Goal: Task Accomplishment & Management: Complete application form

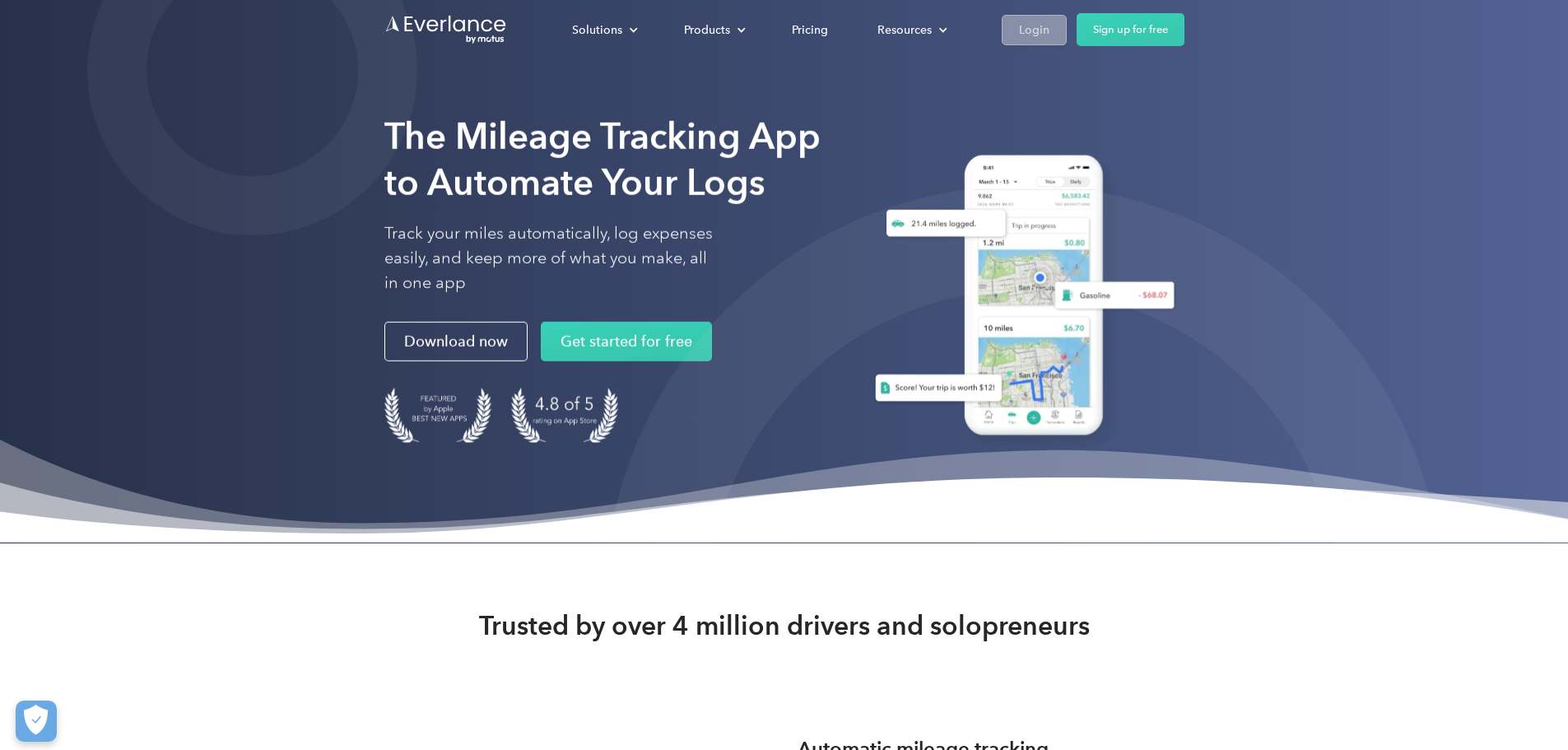
click at [1050, 30] on div "Login" at bounding box center [1034, 29] width 31 height 20
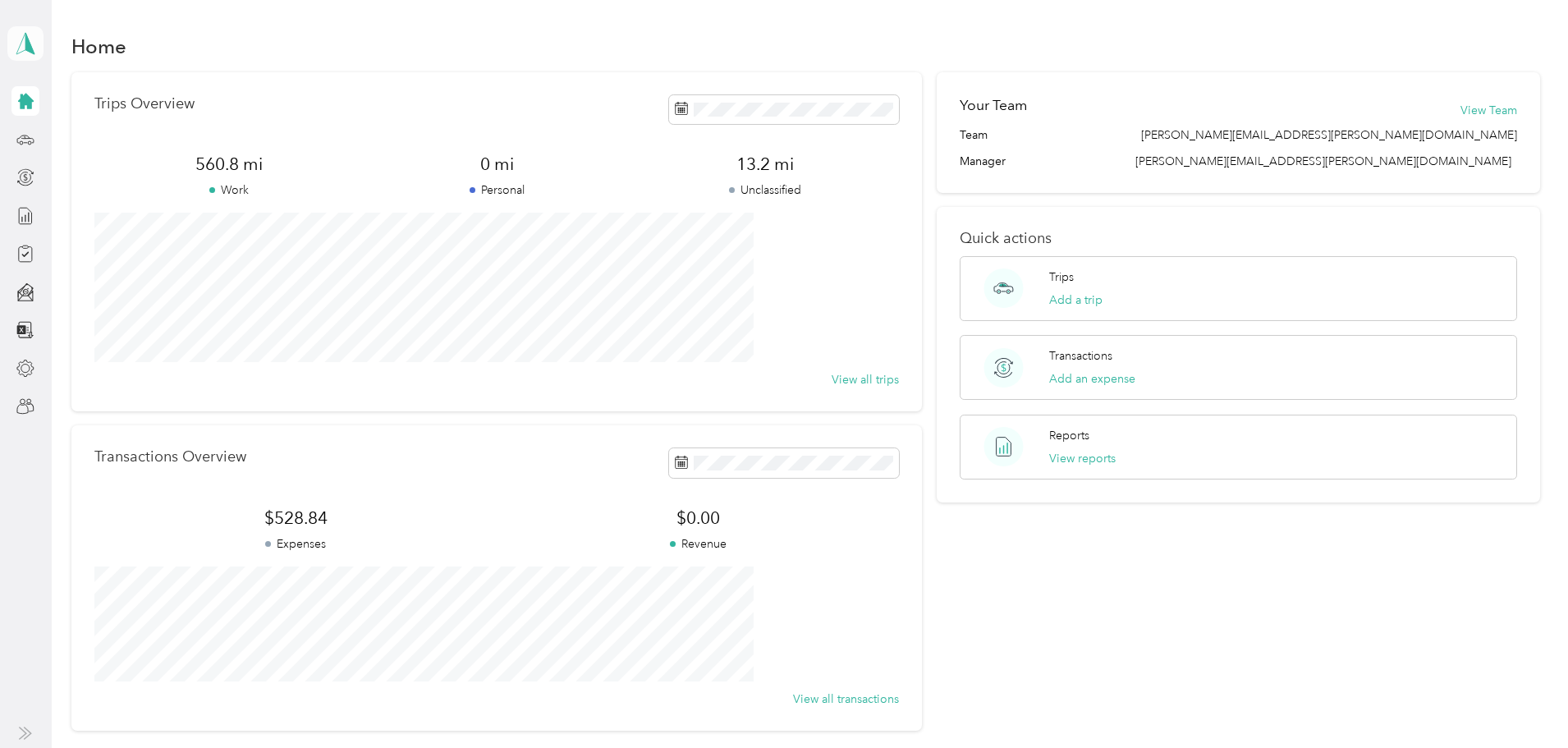
click at [25, 51] on icon at bounding box center [26, 43] width 25 height 23
click at [53, 132] on div "Team dashboard" at bounding box center [65, 135] width 88 height 17
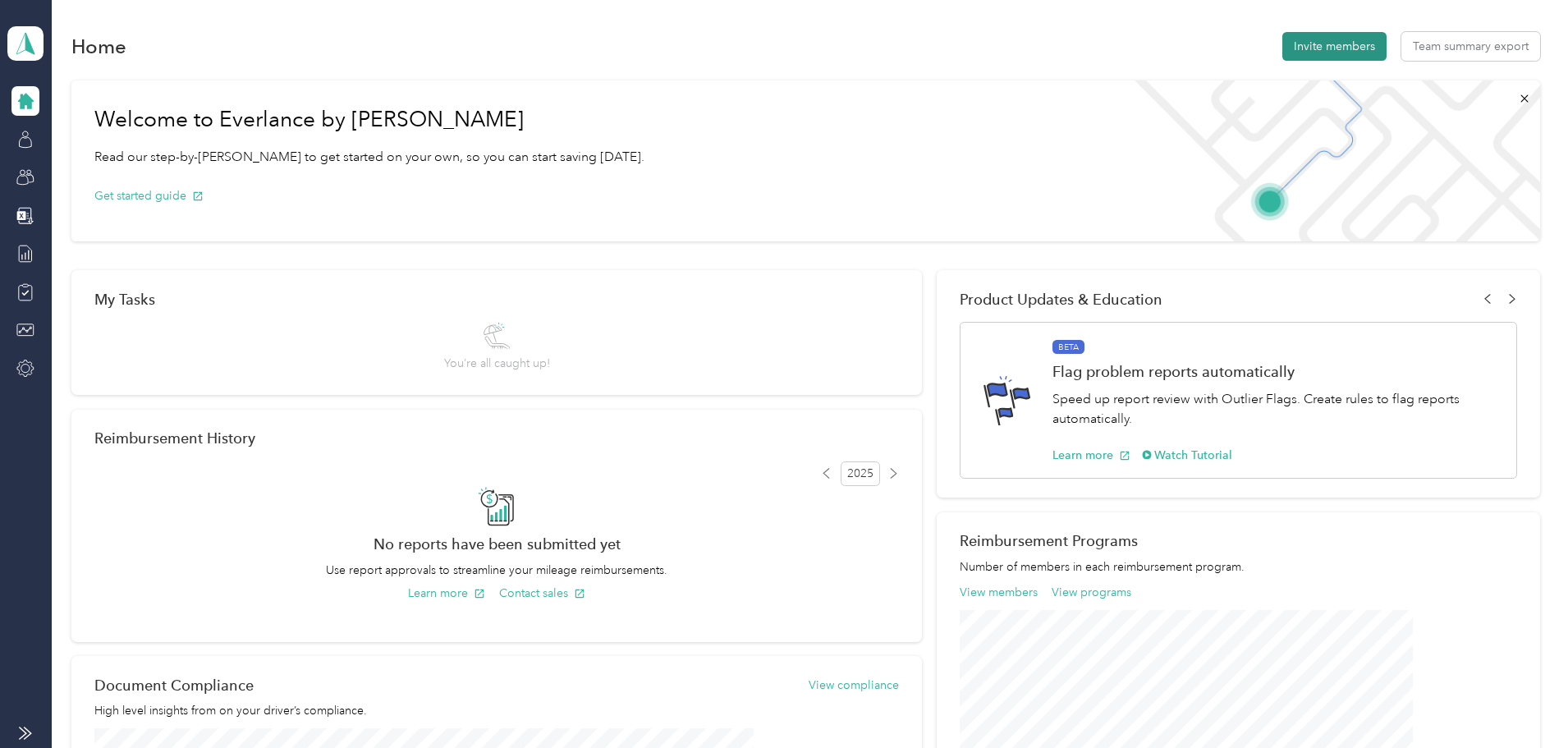
click at [1282, 48] on button "Invite members" at bounding box center [1334, 46] width 104 height 29
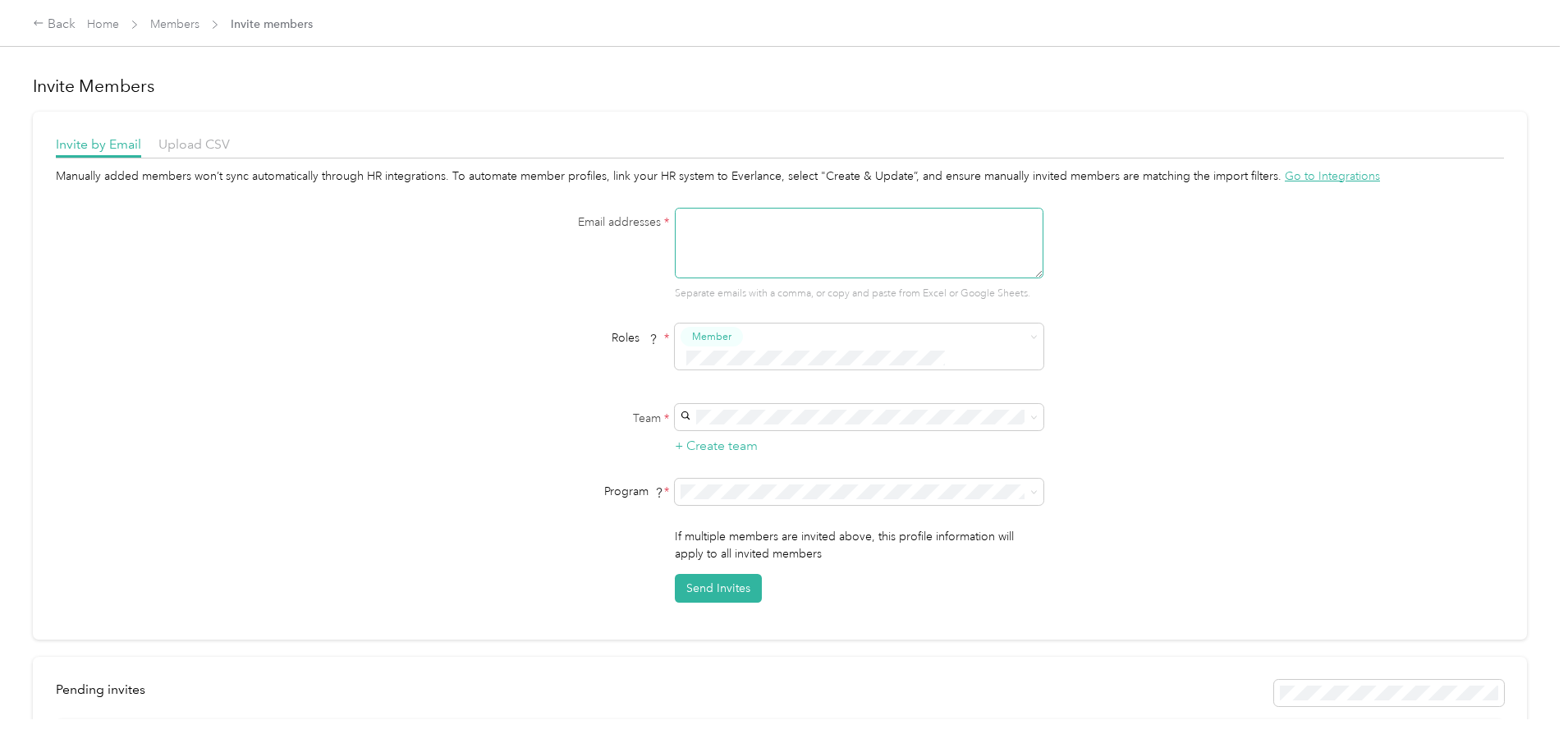
click at [729, 249] on textarea at bounding box center [859, 243] width 369 height 70
type textarea "H"
type textarea "[PERSON_NAME][EMAIL_ADDRESS][PERSON_NAME][DOMAIN_NAME]"
click at [713, 344] on span "Member" at bounding box center [711, 336] width 39 height 14
click at [709, 383] on span "Member" at bounding box center [714, 384] width 39 height 14
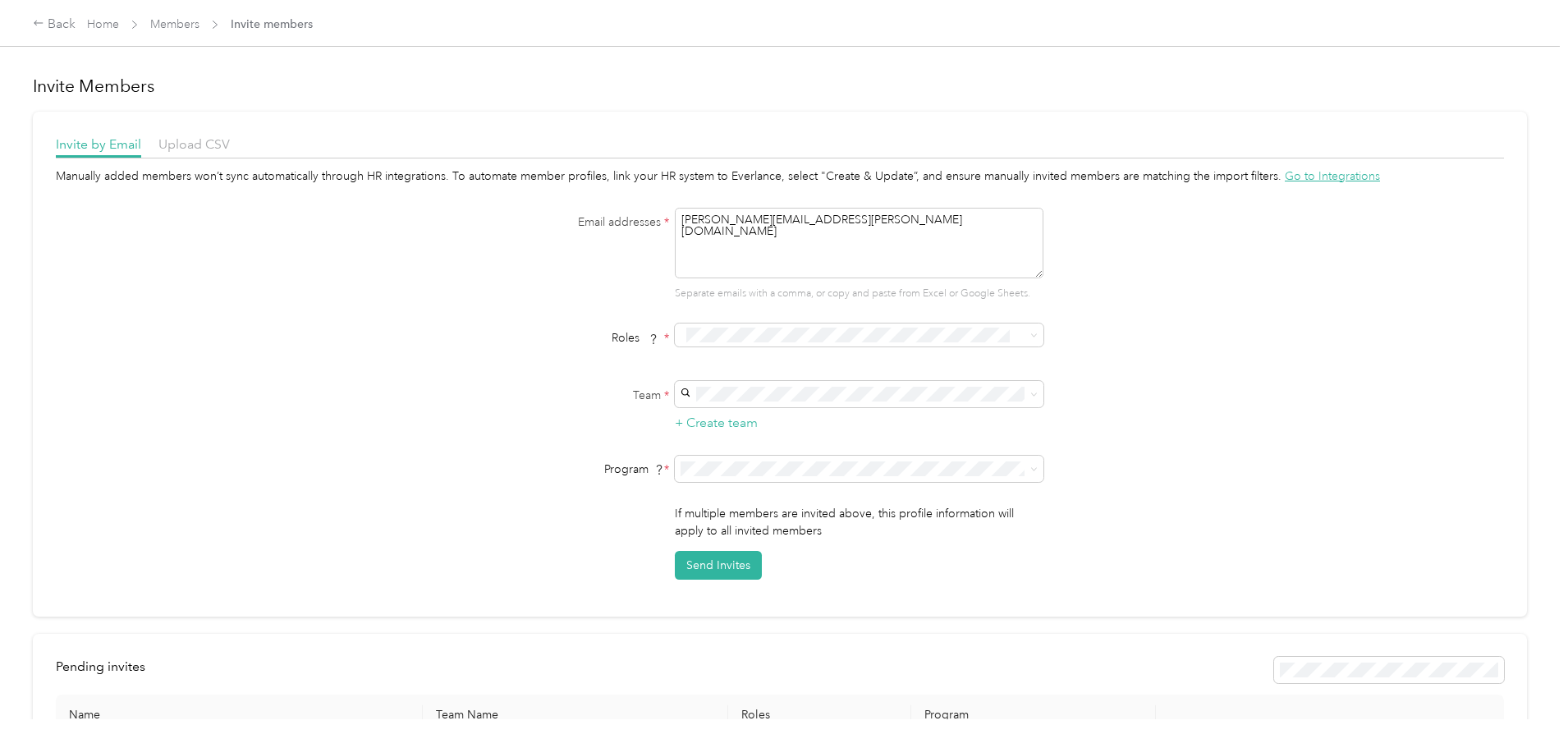
click at [716, 384] on button "Member" at bounding box center [715, 376] width 63 height 20
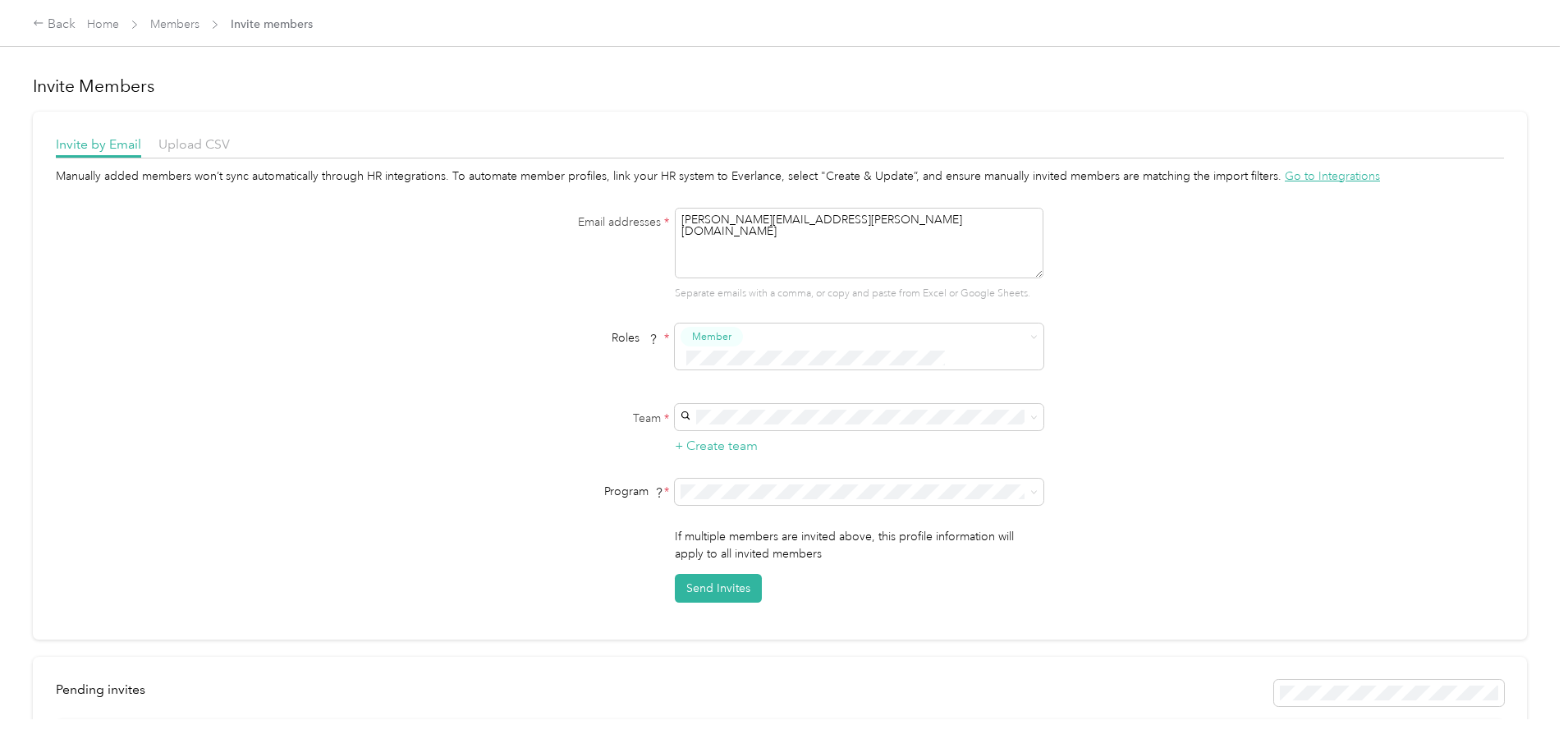
click at [718, 445] on div "[PERSON_NAME][EMAIL_ADDRESS][PERSON_NAME][DOMAIN_NAME] [PERSON_NAME]" at bounding box center [857, 460] width 346 height 55
click at [454, 478] on div "Manually added members won’t sync automatically through HR integrations. To aut…" at bounding box center [780, 385] width 1449 height 435
click at [1032, 489] on icon at bounding box center [1034, 493] width 8 height 8
click at [751, 578] on li "FAVR Tier1 2025 (FAVR)" at bounding box center [857, 576] width 369 height 29
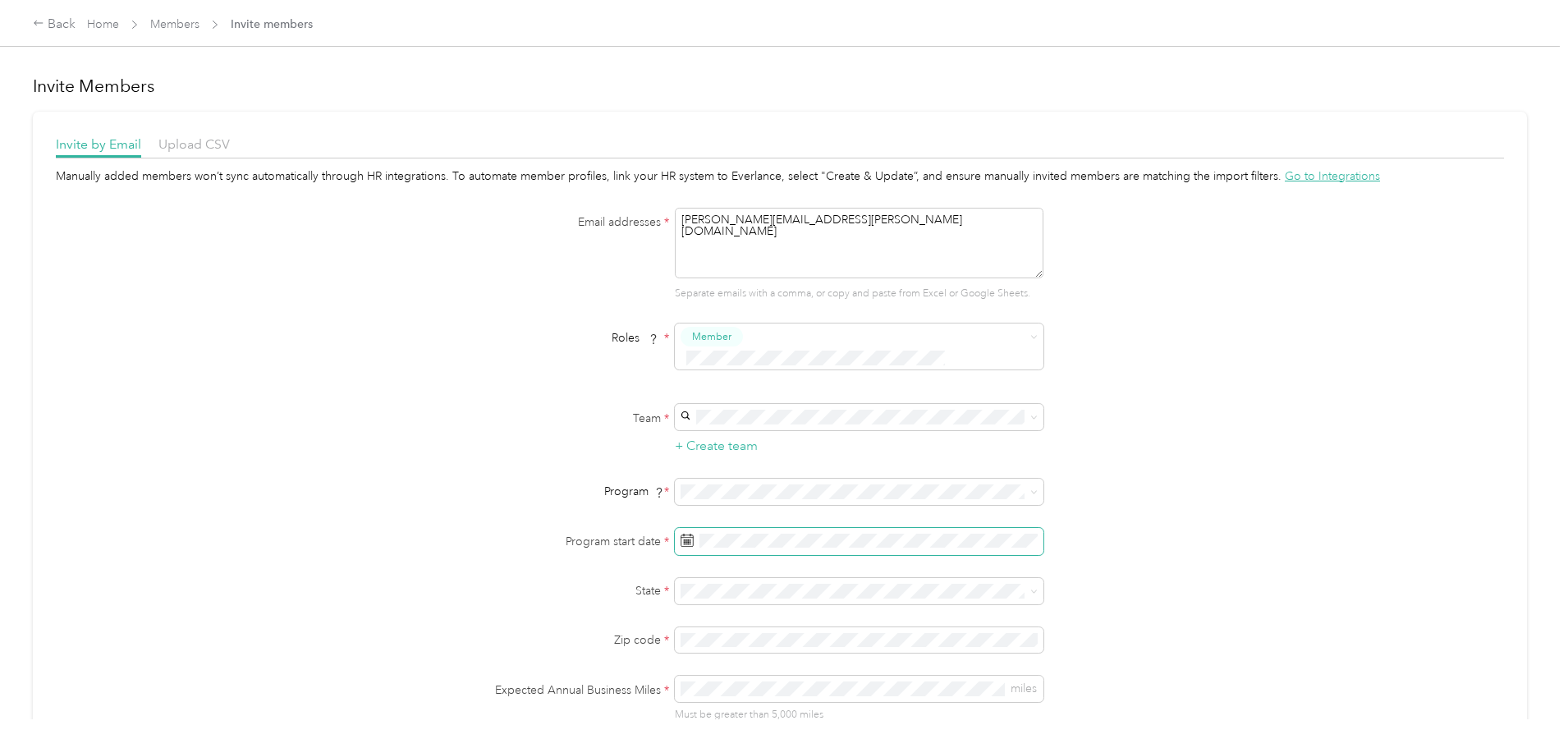
click at [684, 536] on icon at bounding box center [687, 540] width 13 height 13
click at [833, 312] on icon at bounding box center [833, 314] width 16 height 16
click at [713, 394] on div "5" at bounding box center [712, 397] width 21 height 20
click at [1030, 590] on icon at bounding box center [1034, 592] width 8 height 8
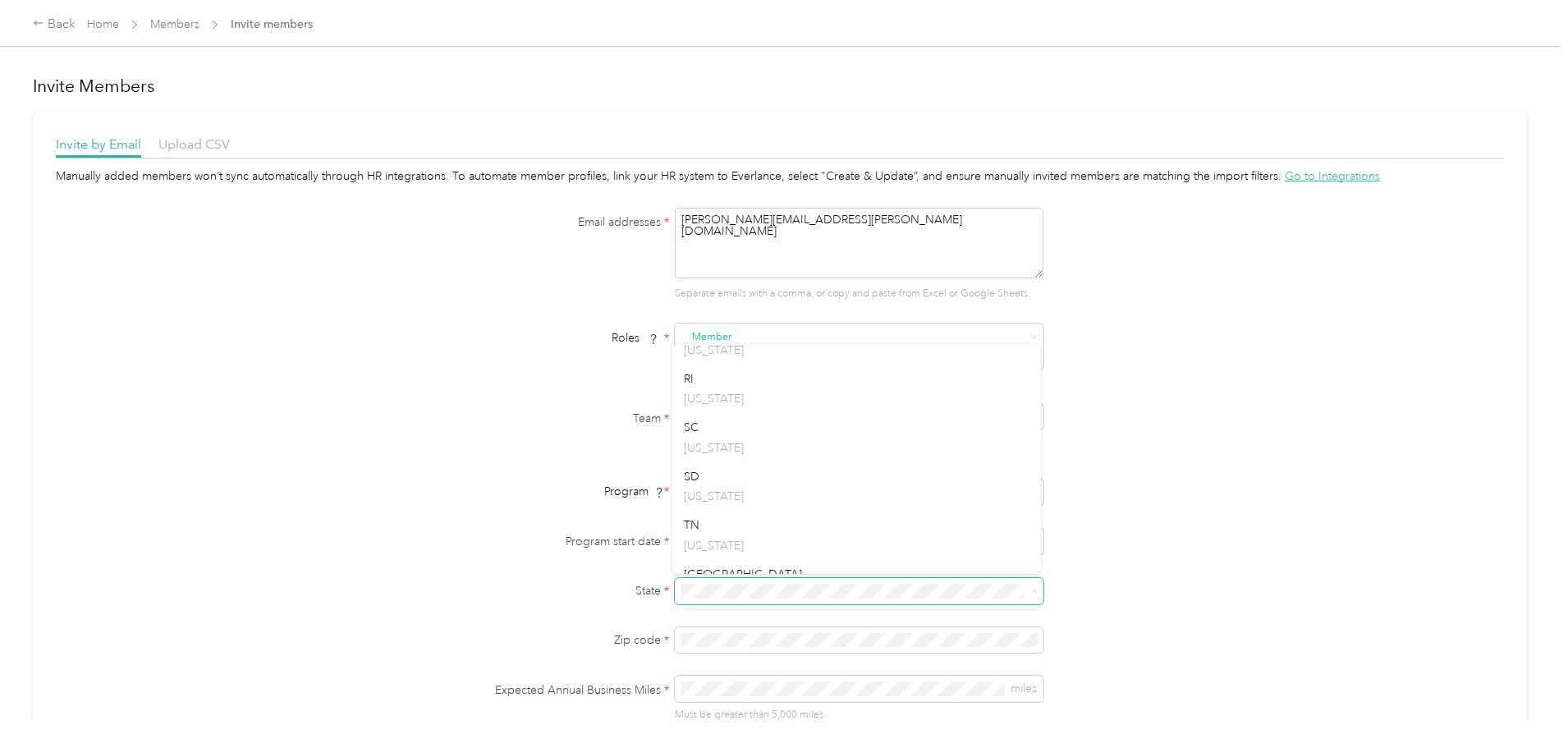
scroll to position [1971, 0]
click at [762, 544] on div "[GEOGRAPHIC_DATA] [US_STATE]" at bounding box center [857, 547] width 346 height 38
click at [717, 423] on div "12" at bounding box center [712, 423] width 21 height 20
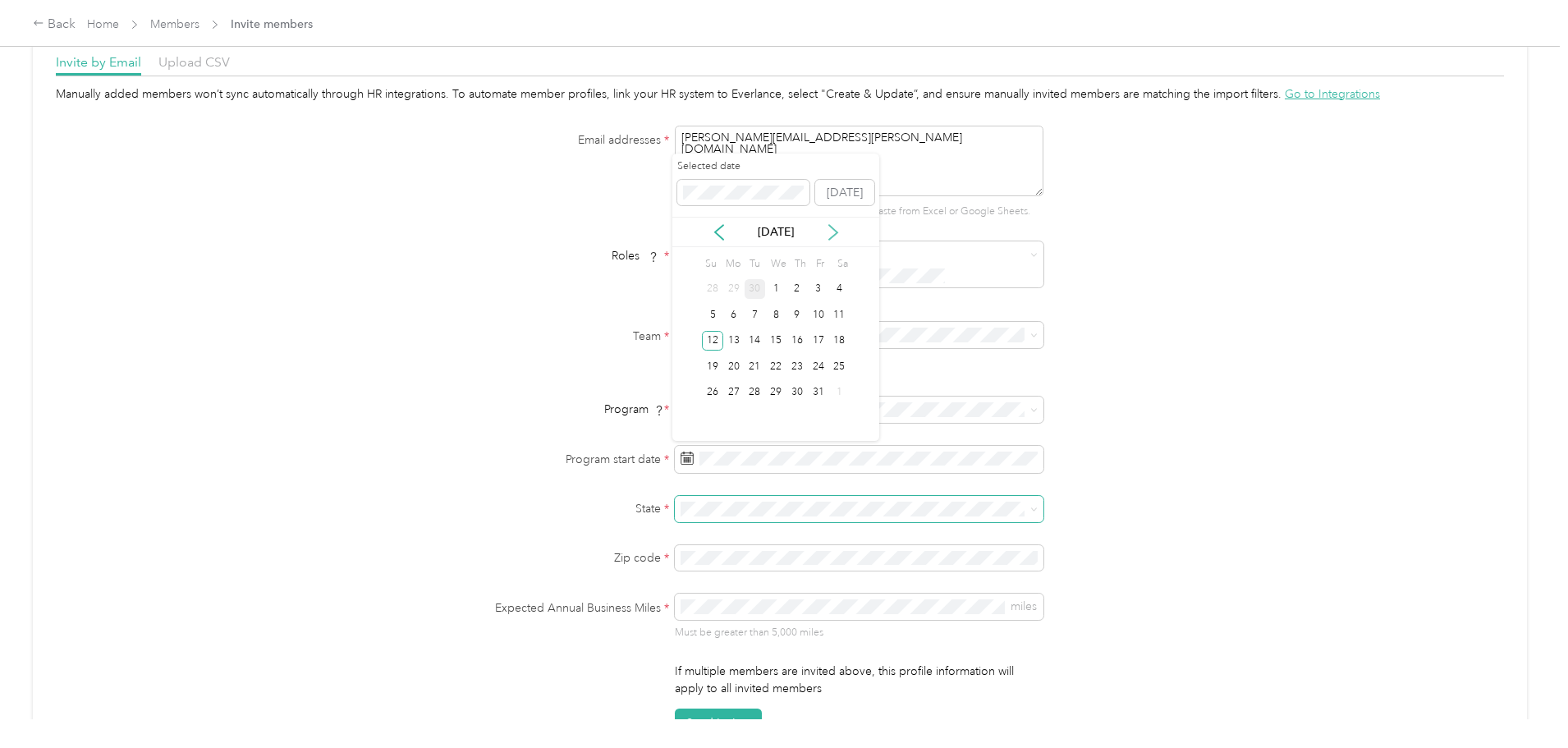
click at [830, 231] on icon at bounding box center [833, 232] width 16 height 16
click at [721, 231] on icon at bounding box center [719, 232] width 16 height 16
click at [837, 230] on icon at bounding box center [833, 232] width 16 height 16
drag, startPoint x: 729, startPoint y: 314, endPoint x: 722, endPoint y: 322, distance: 10.6
click at [730, 314] on div "2 3 4 5 6 7 8" at bounding box center [776, 315] width 148 height 26
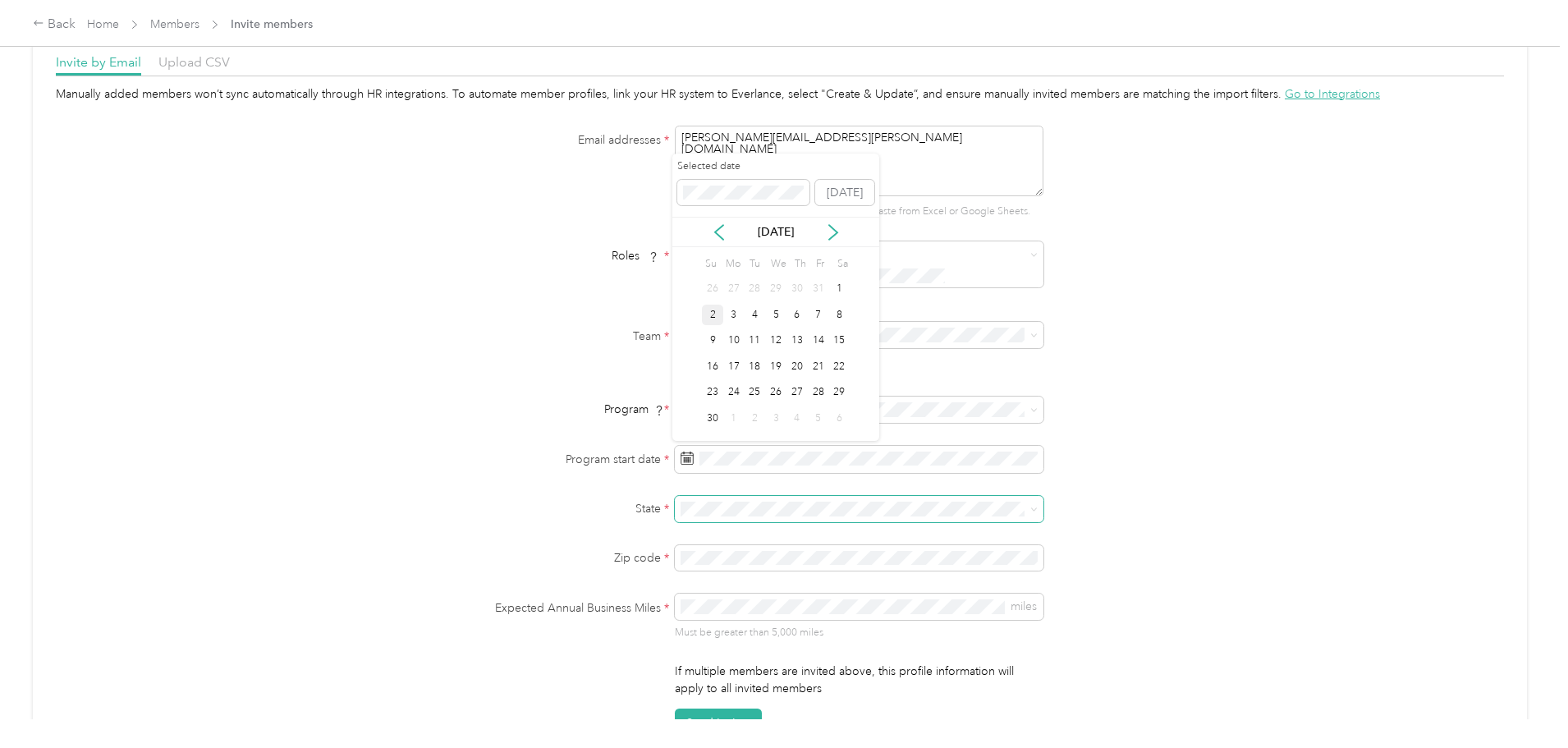
click at [718, 314] on div "2" at bounding box center [712, 314] width 21 height 20
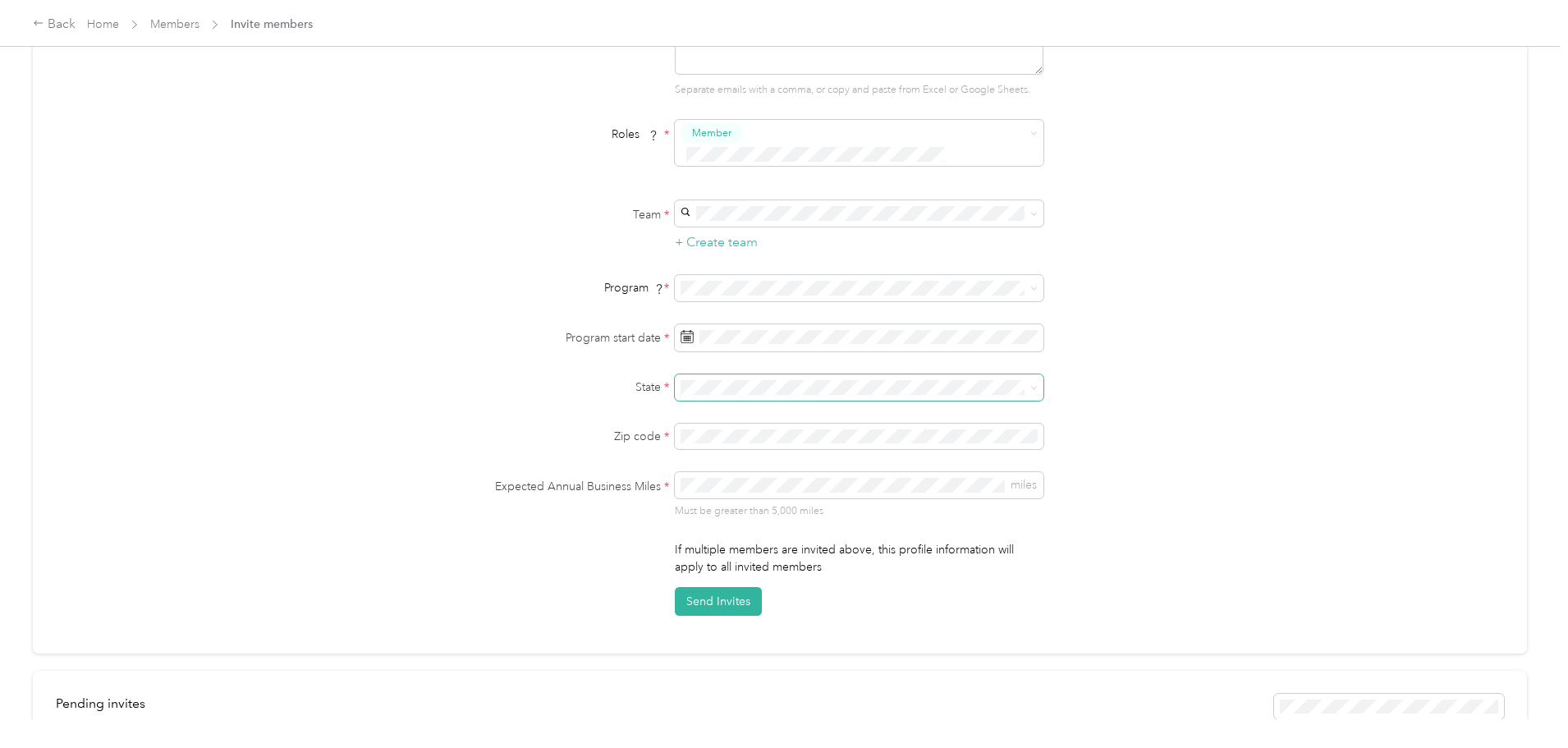
scroll to position [246, 0]
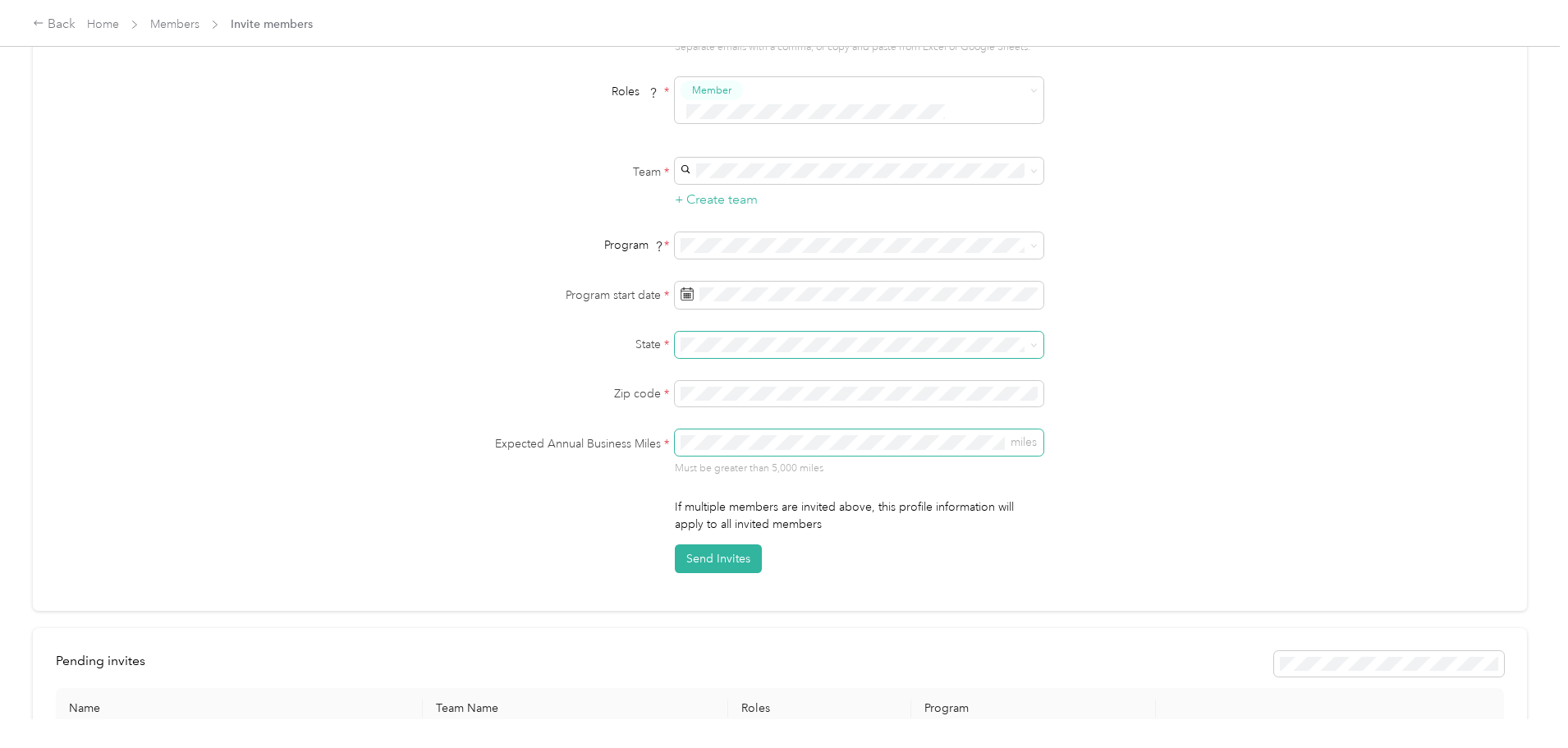
click at [578, 440] on div "Expected Annual Business Miles * miles Must be greater than 5,000 miles" at bounding box center [780, 452] width 632 height 46
click at [1025, 441] on span "miles" at bounding box center [1023, 442] width 26 height 14
click at [1022, 441] on span "miles" at bounding box center [1023, 442] width 26 height 14
click at [829, 431] on span "miles" at bounding box center [859, 442] width 369 height 26
click at [716, 447] on span "miles" at bounding box center [859, 442] width 369 height 26
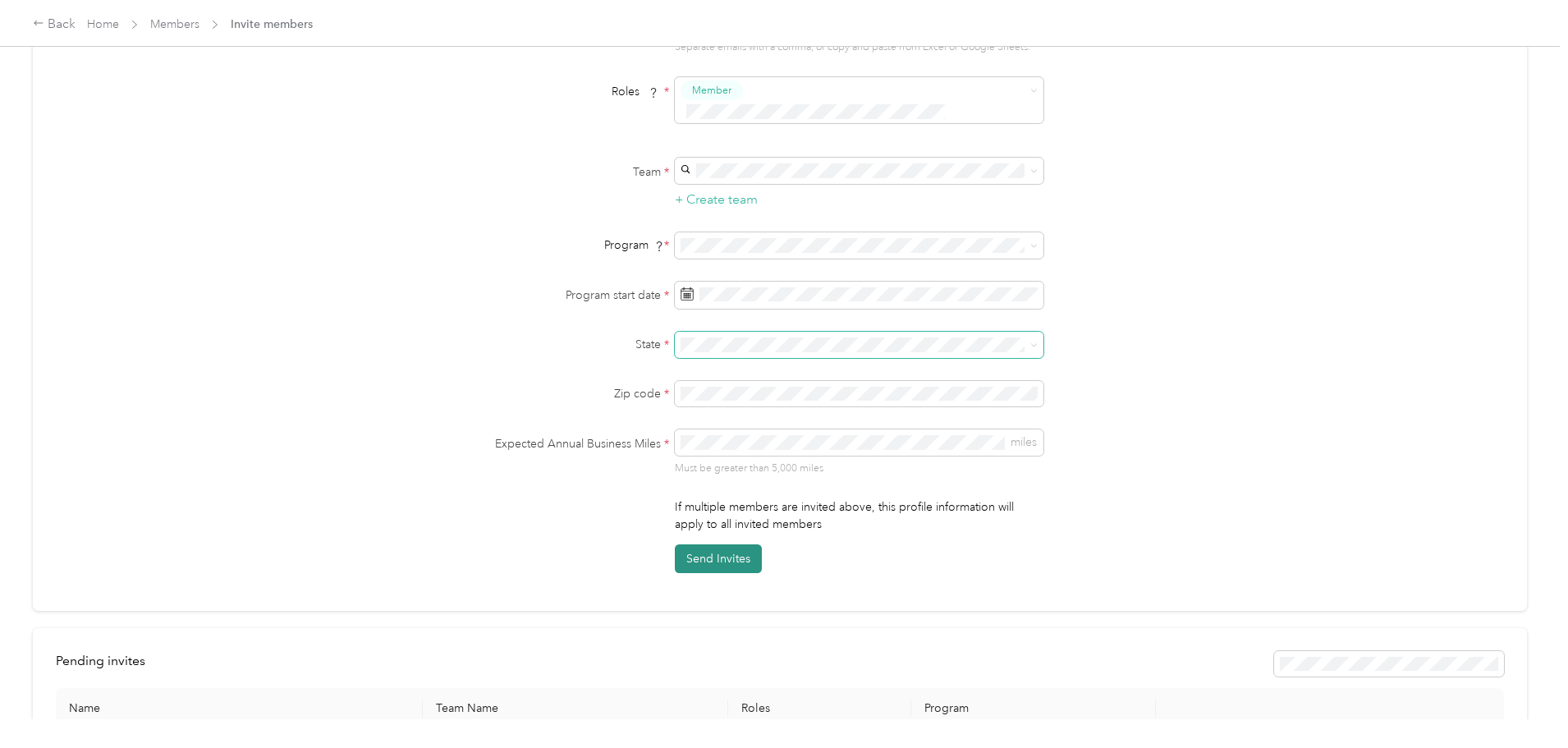
click at [714, 561] on button "Send Invites" at bounding box center [718, 559] width 87 height 29
click at [734, 555] on button "Send Invites" at bounding box center [718, 559] width 87 height 29
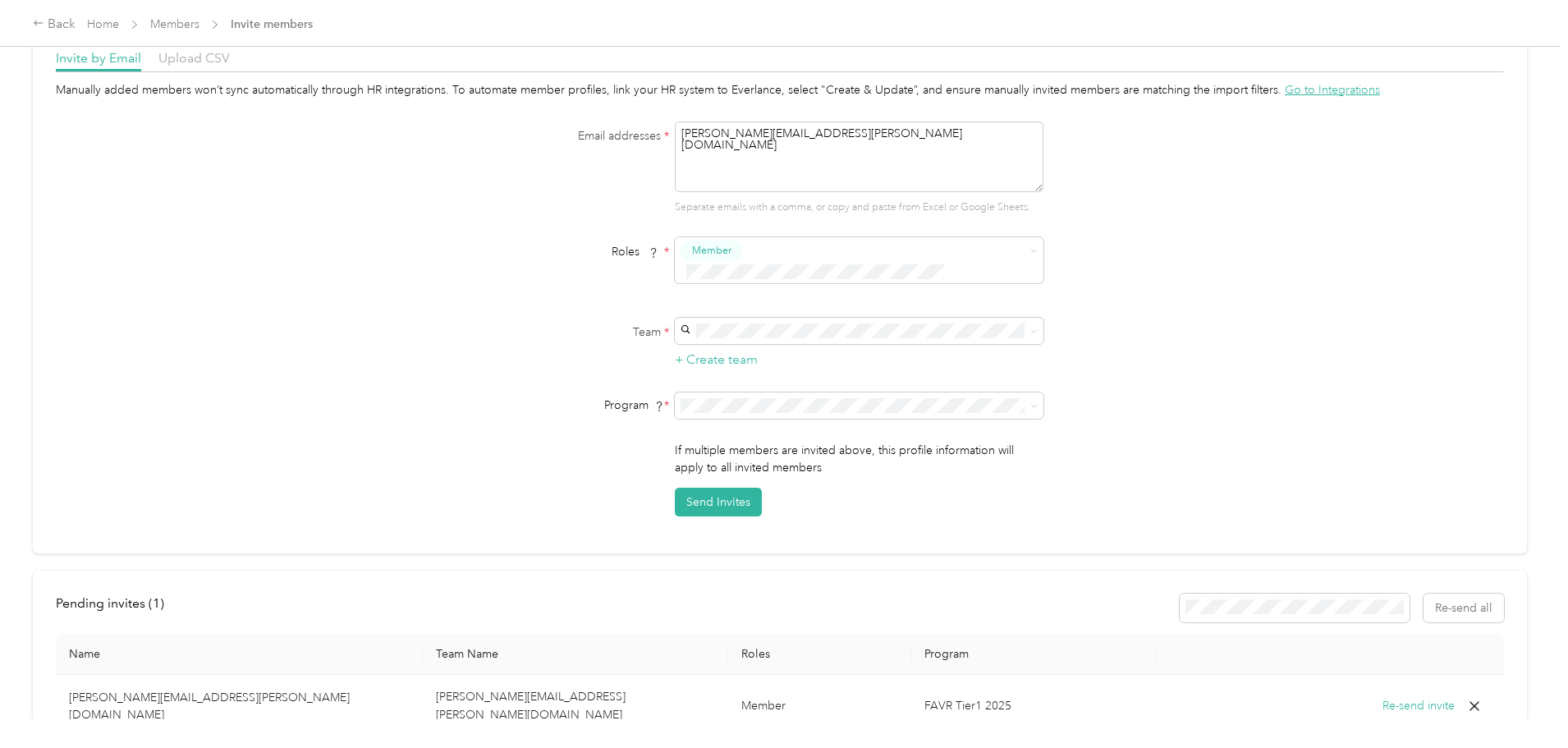
scroll to position [0, 0]
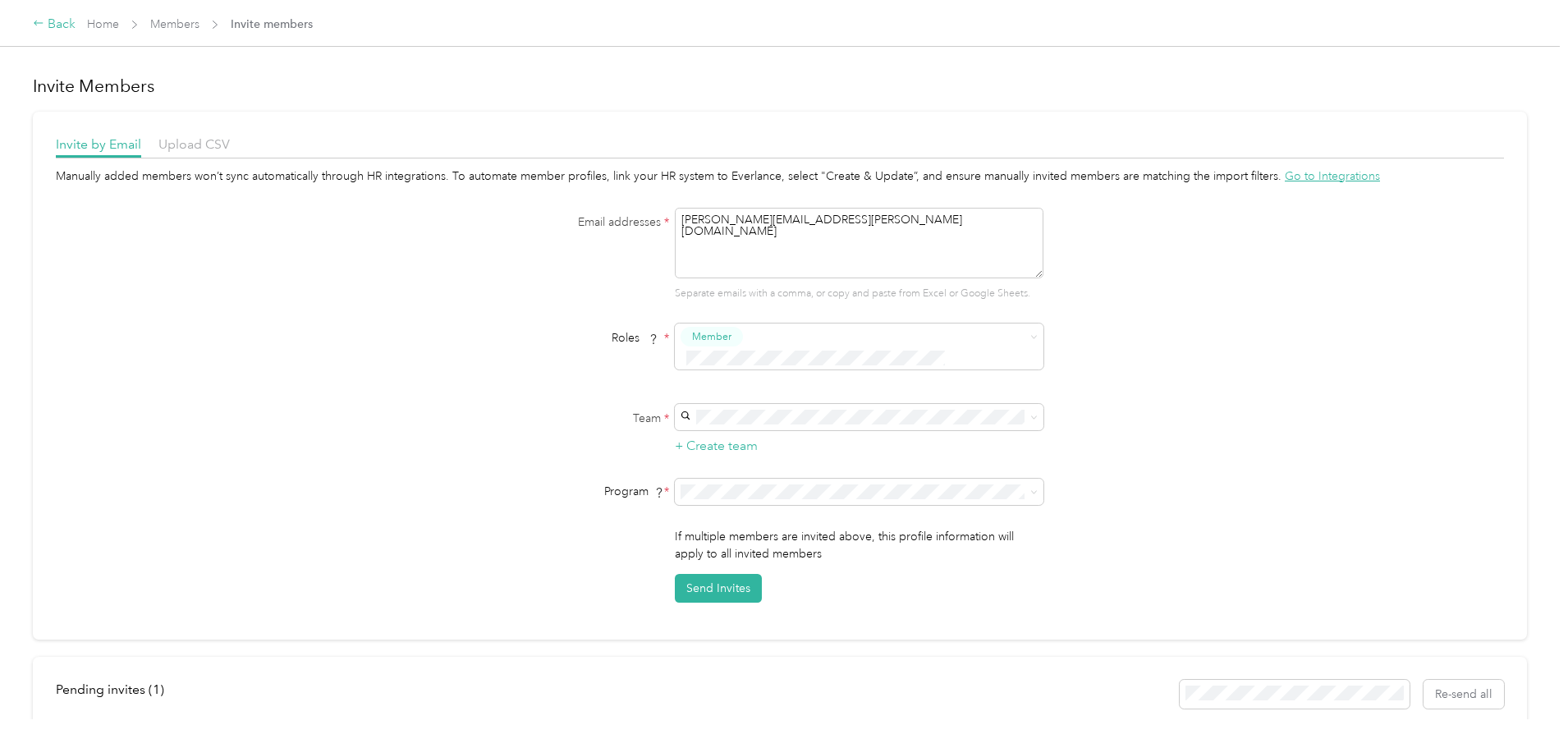
click at [75, 20] on div "Back" at bounding box center [54, 24] width 42 height 19
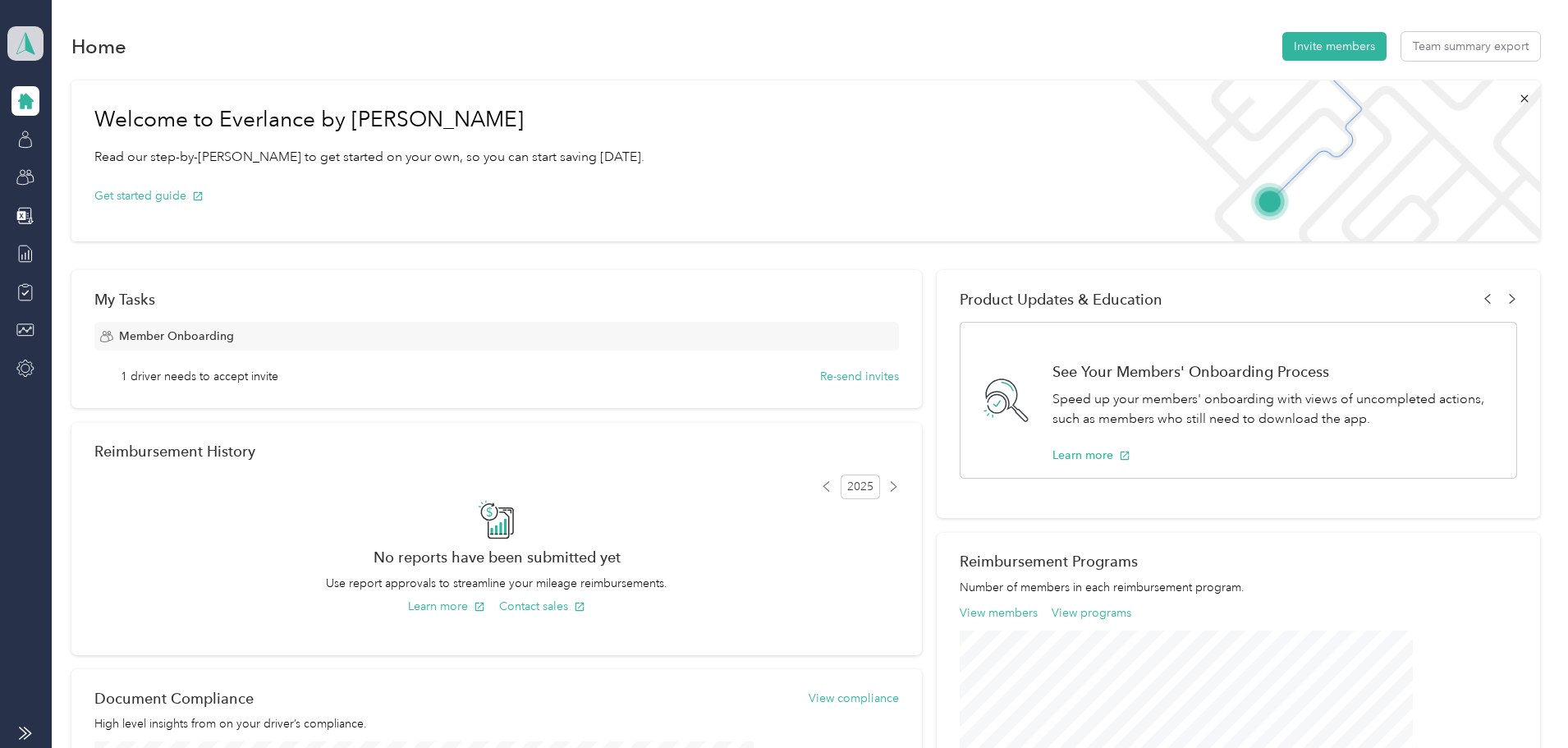
click at [17, 49] on icon at bounding box center [26, 43] width 25 height 23
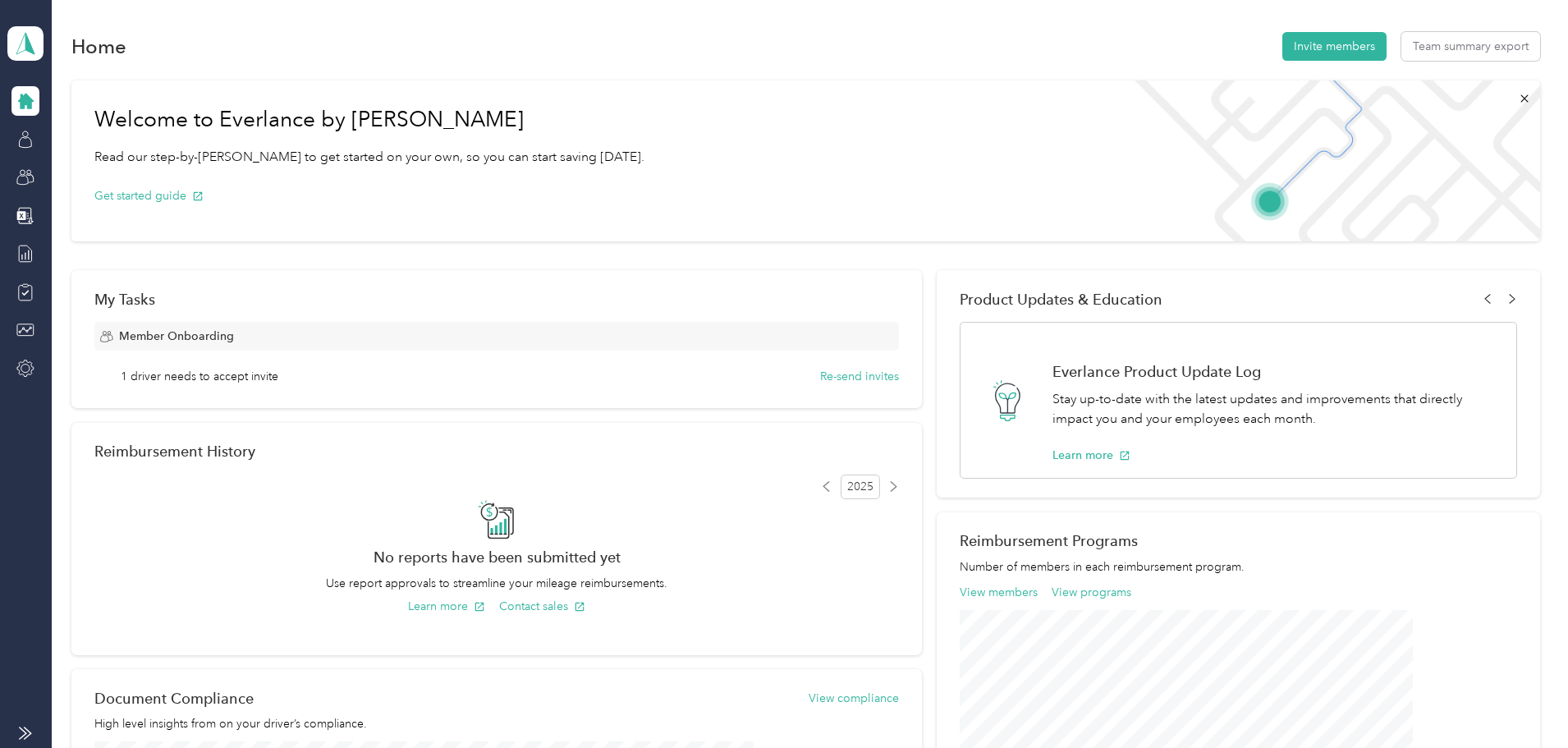
click at [58, 138] on div "Team dashboard" at bounding box center [67, 135] width 90 height 17
click at [24, 173] on icon at bounding box center [25, 177] width 18 height 18
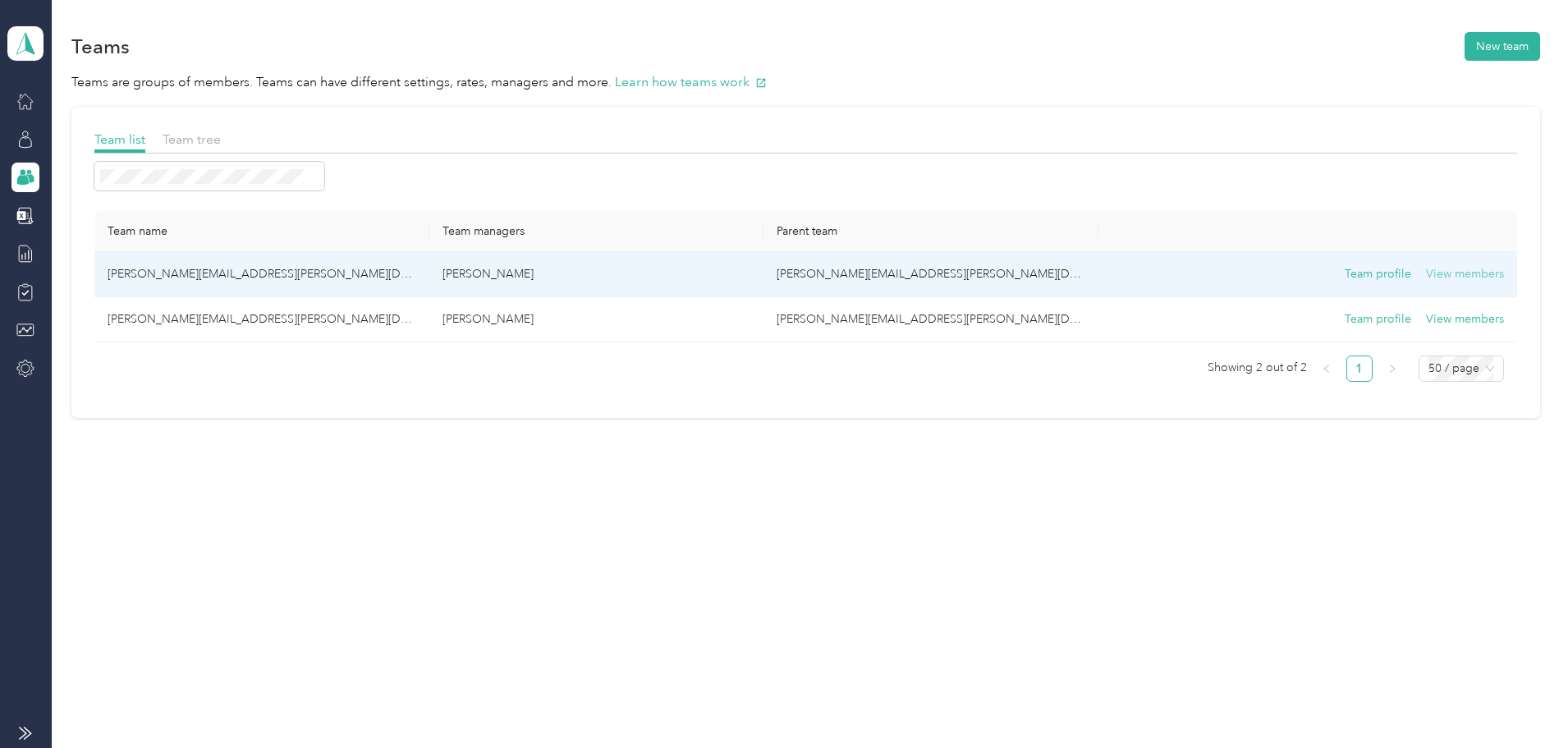
click at [1427, 275] on button "View members" at bounding box center [1465, 274] width 78 height 18
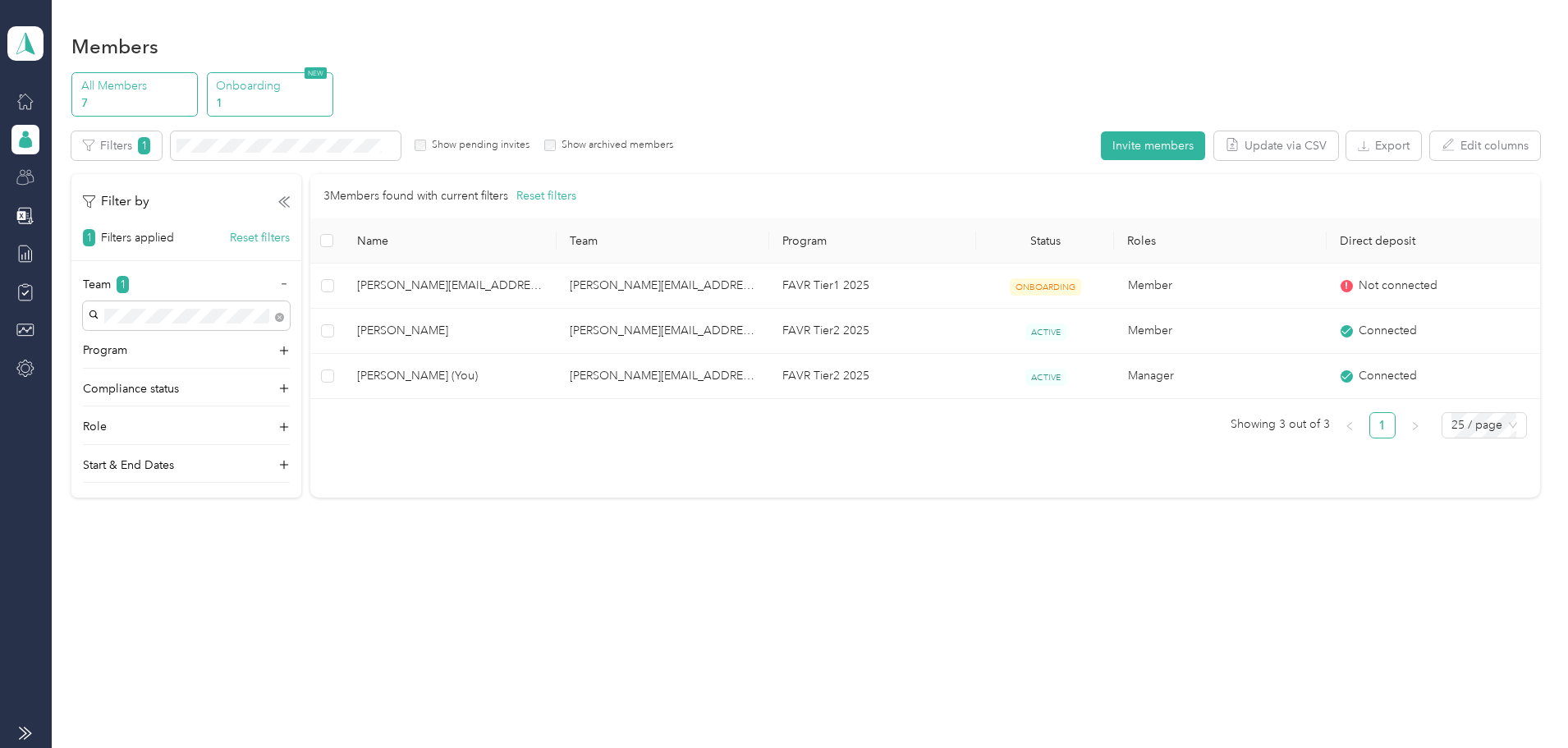
click at [327, 96] on p "1" at bounding box center [271, 103] width 112 height 17
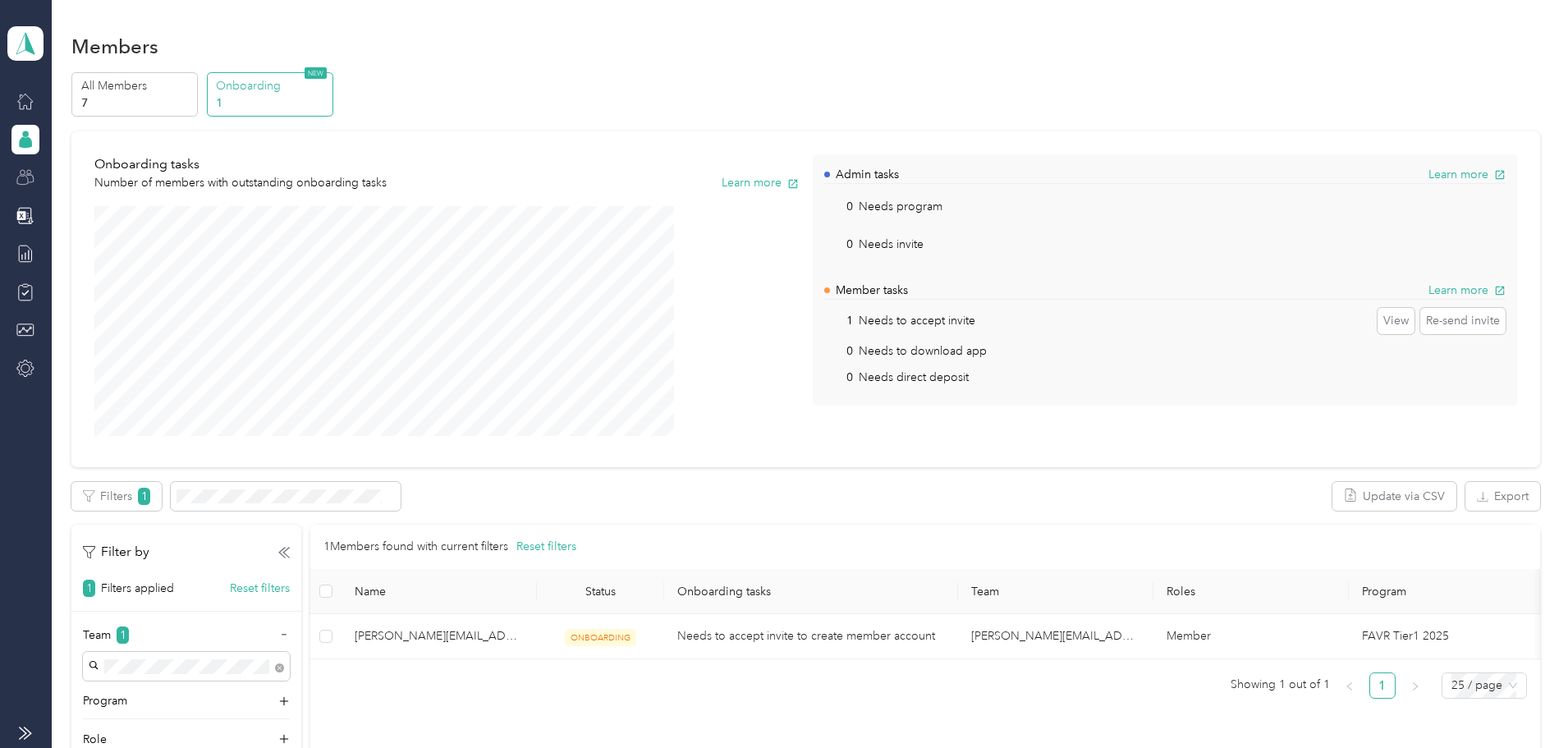
click at [327, 103] on p "1" at bounding box center [271, 103] width 112 height 17
click at [1377, 325] on button "View" at bounding box center [1396, 321] width 37 height 26
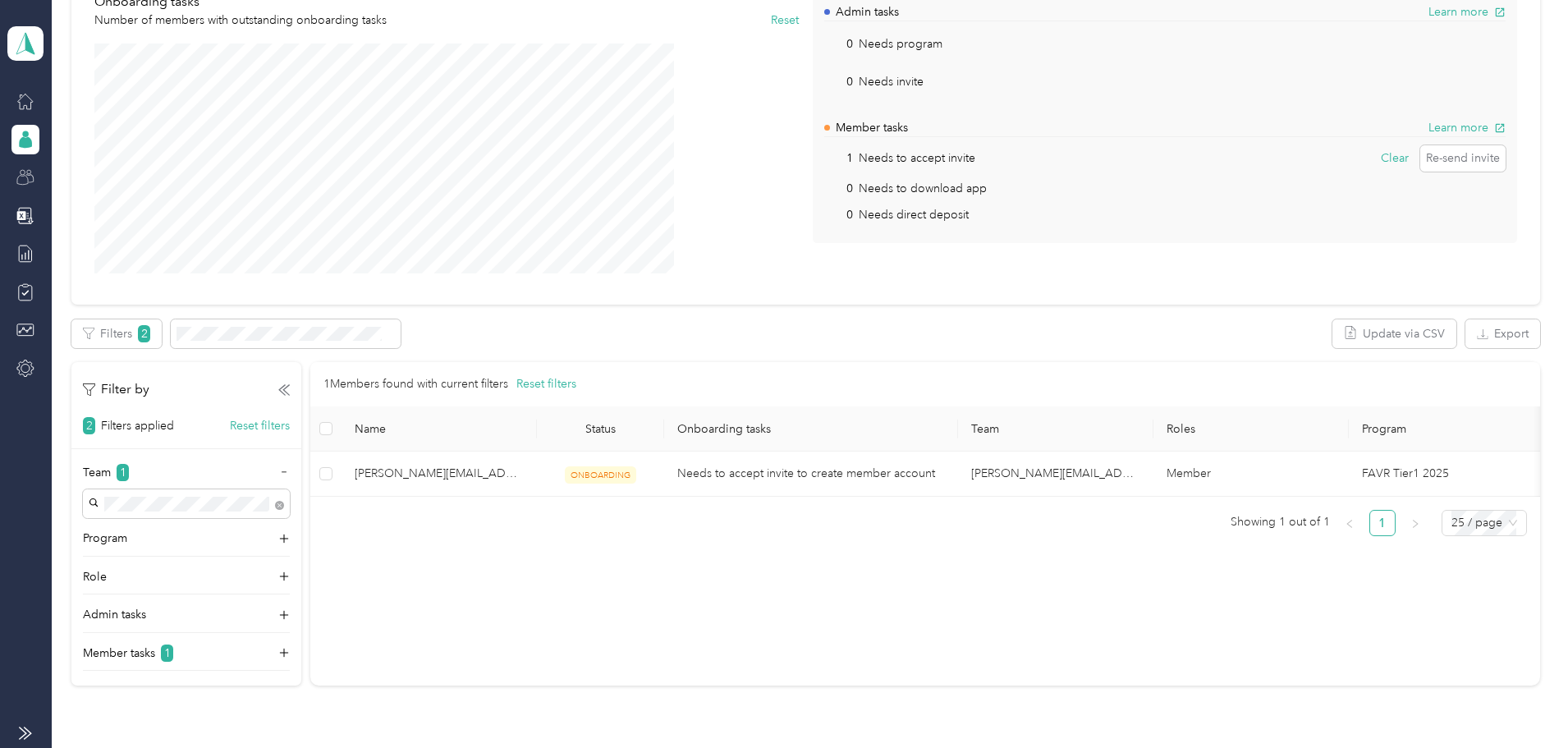
scroll to position [165, 0]
click at [111, 473] on p "Team" at bounding box center [96, 471] width 28 height 17
